Goal: Task Accomplishment & Management: Use online tool/utility

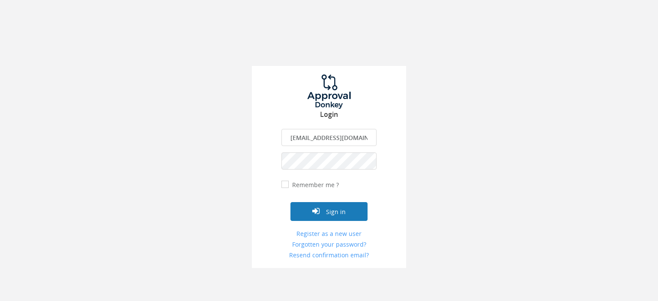
click at [341, 213] on button "Sign in" at bounding box center [328, 211] width 77 height 19
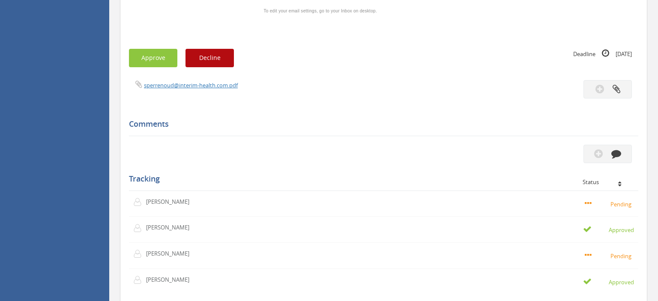
scroll to position [497, 0]
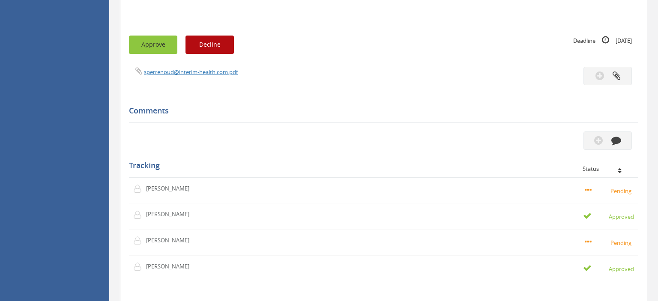
click at [148, 54] on button "Approve" at bounding box center [153, 45] width 48 height 18
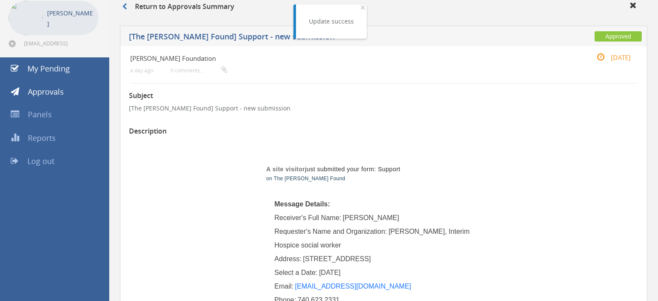
scroll to position [0, 0]
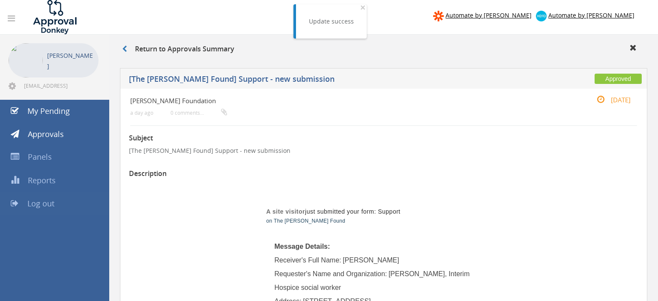
click at [39, 204] on span "Log out" at bounding box center [40, 203] width 27 height 10
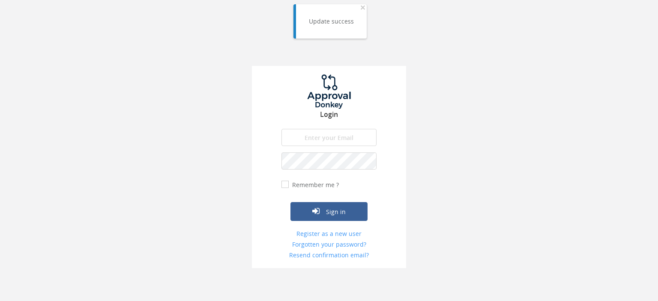
type input "[EMAIL_ADDRESS][DOMAIN_NAME]"
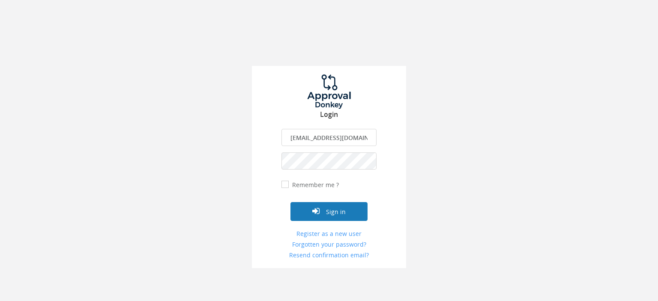
click at [337, 214] on button "Sign in" at bounding box center [328, 211] width 77 height 19
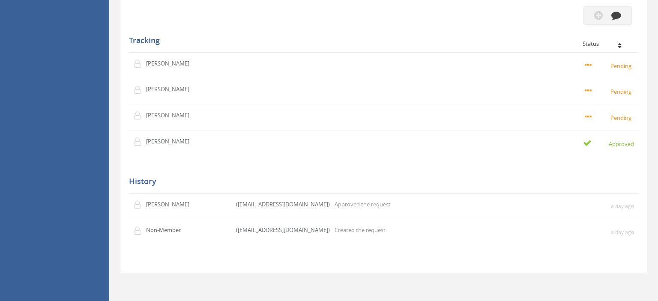
scroll to position [587, 0]
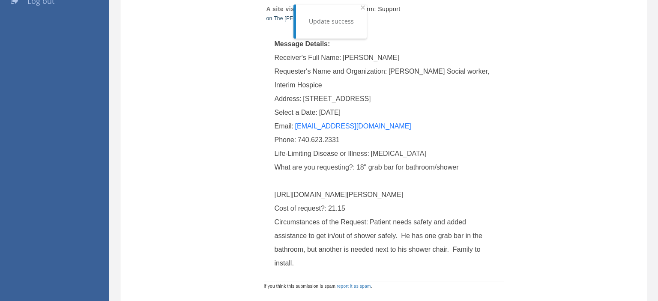
scroll to position [135, 0]
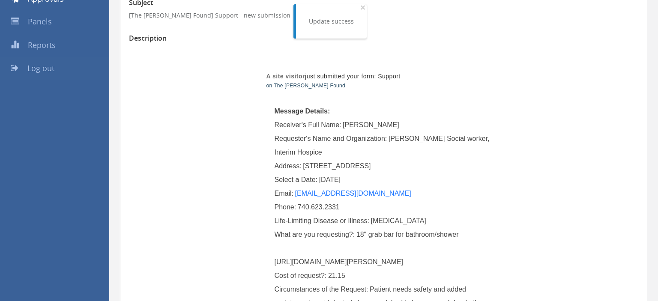
click at [52, 68] on span "Log out" at bounding box center [40, 68] width 27 height 10
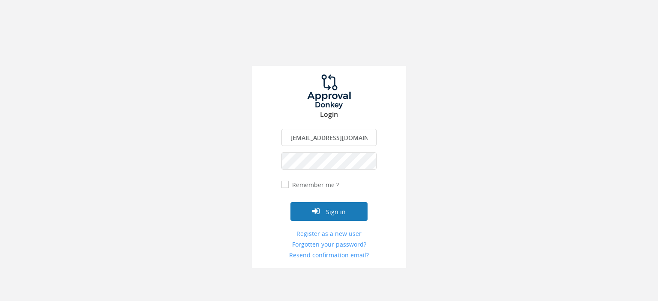
click at [343, 214] on button "Sign in" at bounding box center [328, 211] width 77 height 19
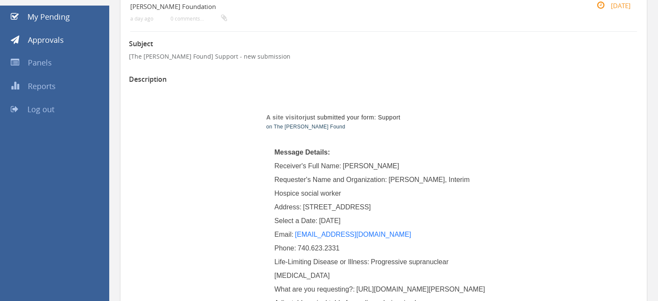
scroll to position [90, 0]
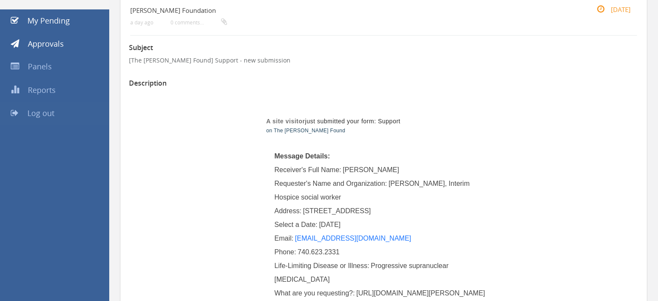
click at [47, 112] on span "Log out" at bounding box center [40, 113] width 27 height 10
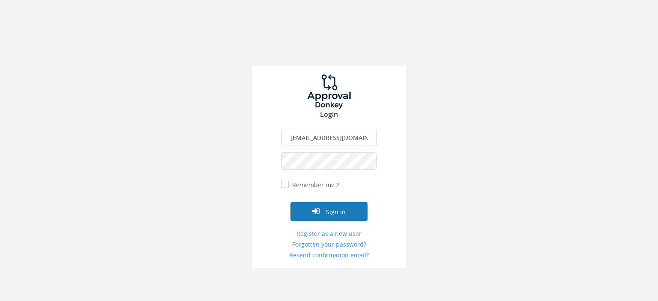
click at [343, 212] on button "Sign in" at bounding box center [328, 211] width 77 height 19
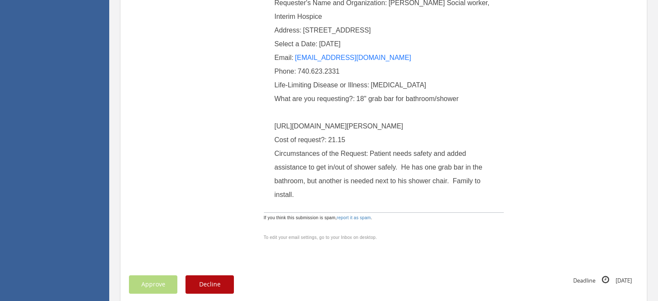
scroll to position [45, 0]
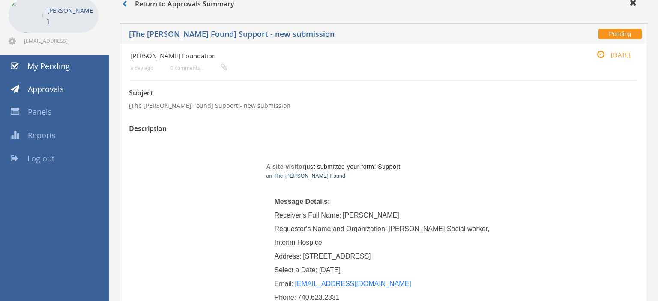
click at [49, 158] on span "Log out" at bounding box center [40, 158] width 27 height 10
